Goal: Task Accomplishment & Management: Manage account settings

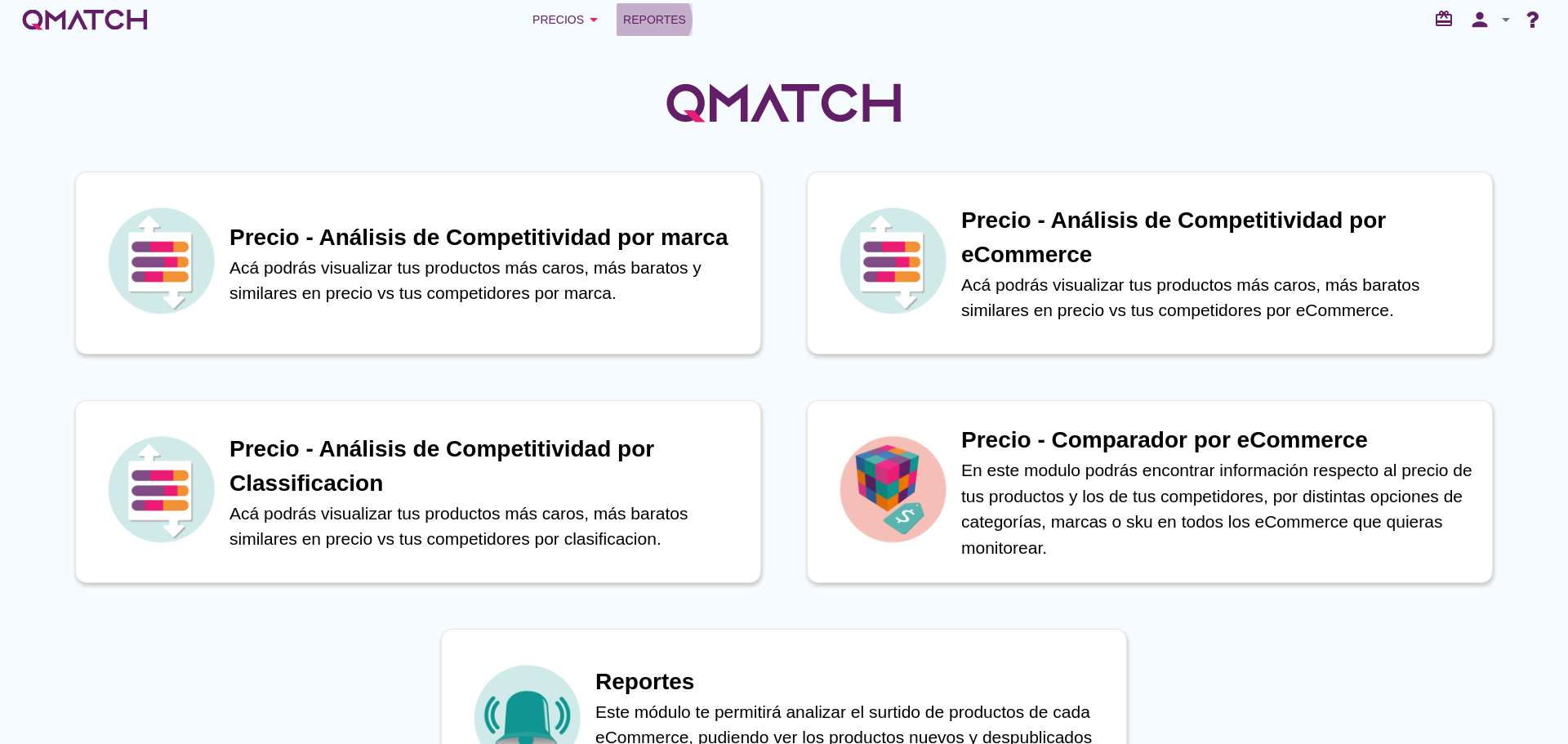
click at [645, 16] on span "Reportes" at bounding box center [654, 20] width 63 height 20
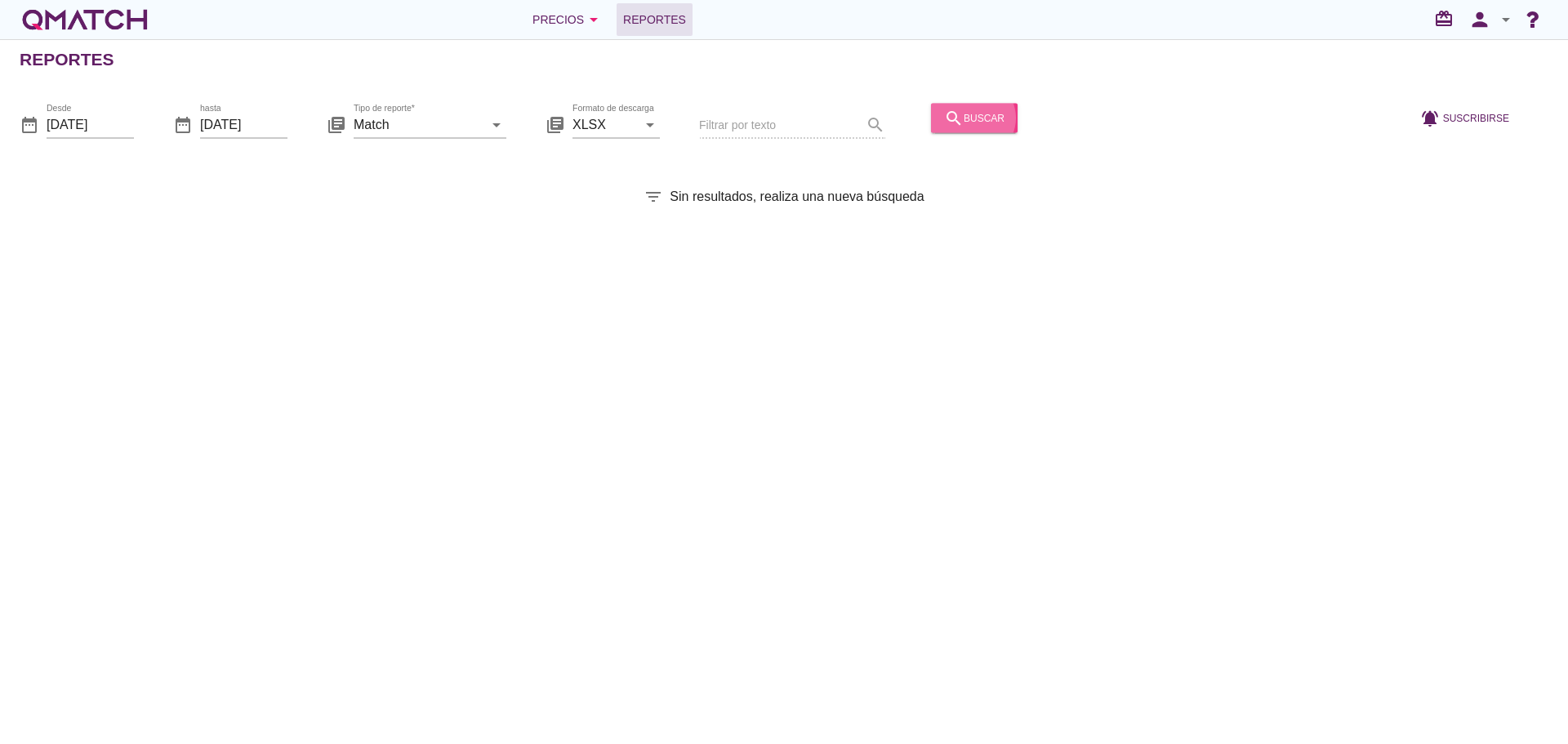
click at [953, 120] on div "search buscar" at bounding box center [974, 117] width 60 height 20
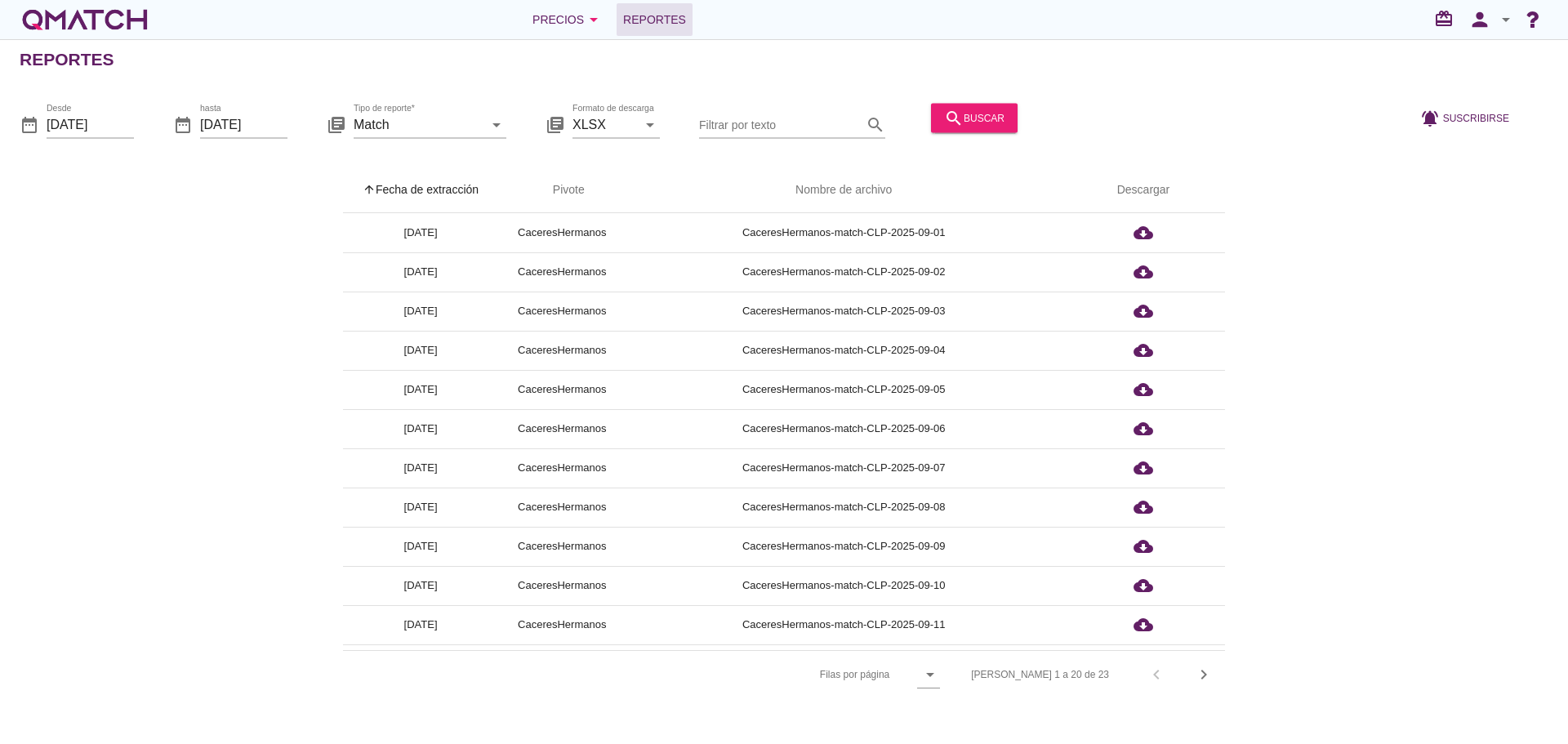
click at [462, 200] on th "arrow_upward Fecha de extracción" at bounding box center [420, 190] width 155 height 45
click at [1472, 13] on icon "person" at bounding box center [1479, 20] width 33 height 23
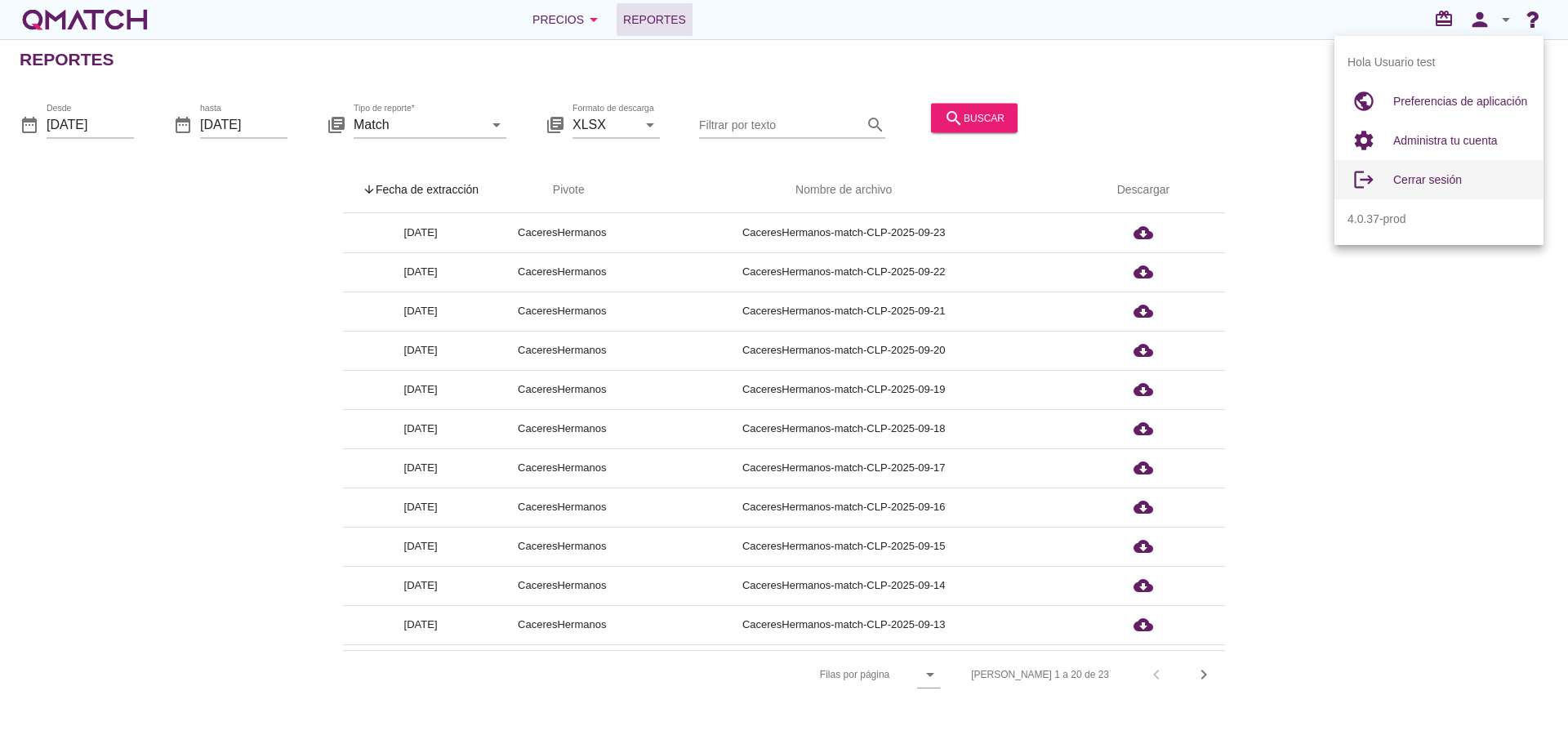
click at [1442, 171] on div "Cerrar sesión" at bounding box center [1461, 179] width 137 height 20
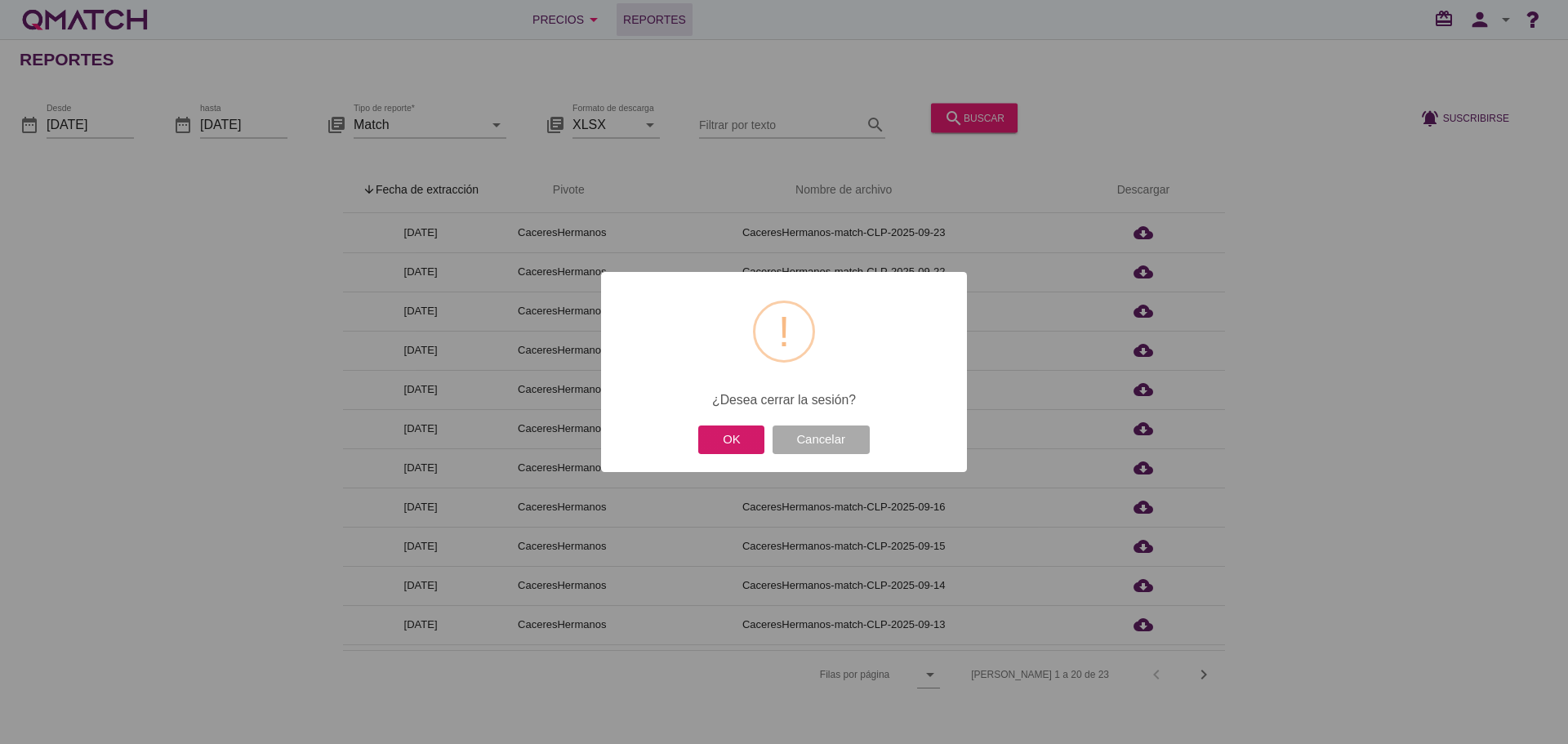
click at [717, 442] on button "OK" at bounding box center [731, 439] width 66 height 28
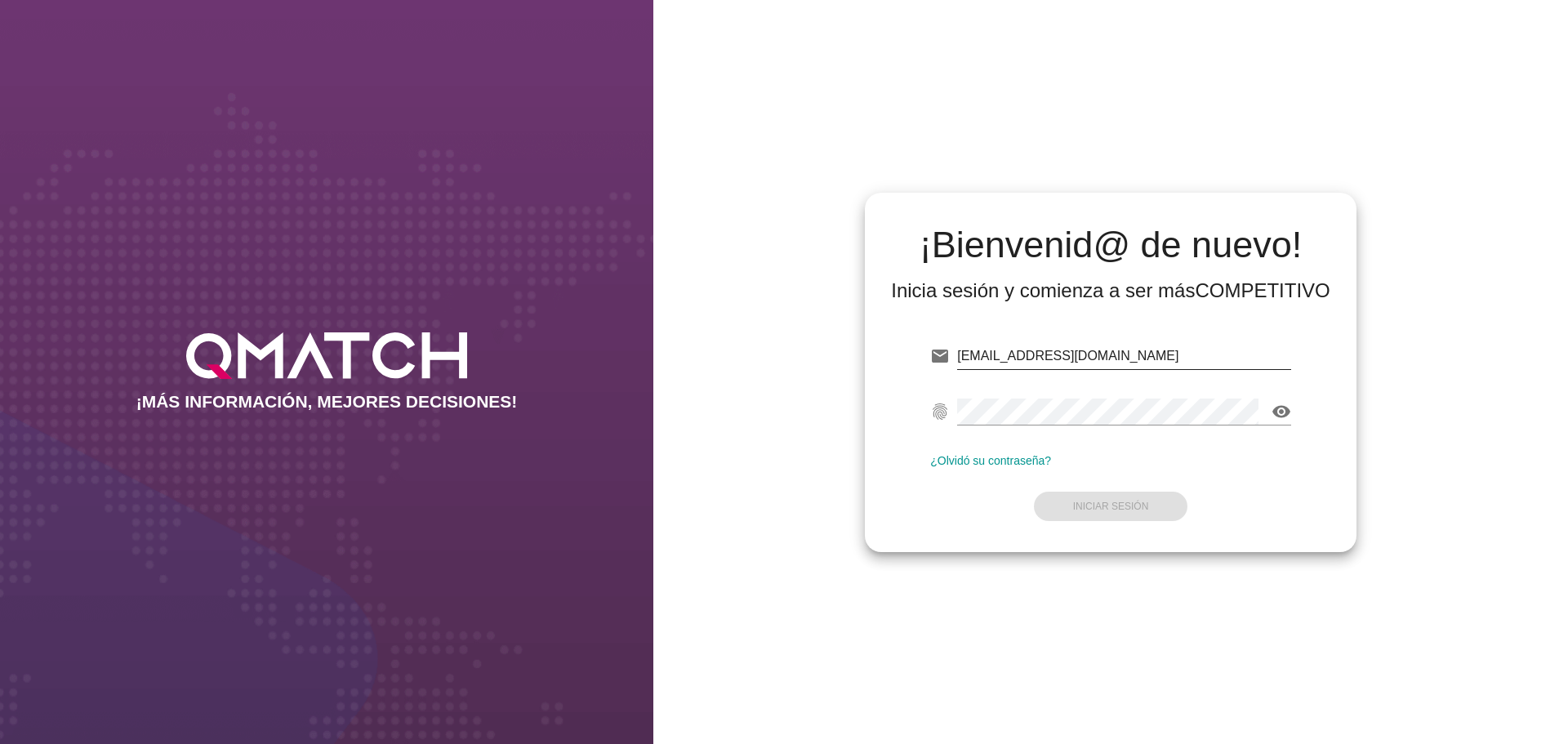
drag, startPoint x: 1177, startPoint y: 351, endPoint x: 1167, endPoint y: 349, distance: 10.2
click at [1174, 351] on input "test@test.cacereshermanos.cl" at bounding box center [1124, 355] width 334 height 26
type input "test@test.cencosud.com.co"
click at [1143, 493] on button "Iniciar Sesión" at bounding box center [1111, 506] width 154 height 29
